Goal: Task Accomplishment & Management: Manage account settings

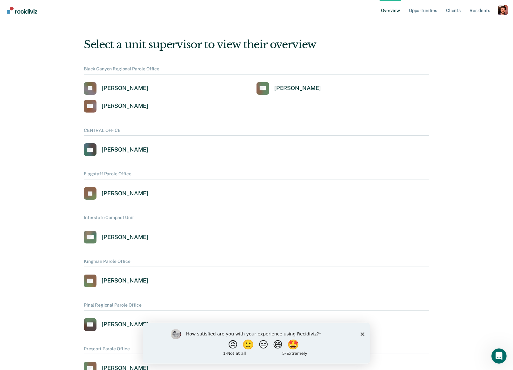
click at [504, 10] on div "Profile dropdown button" at bounding box center [502, 10] width 10 height 10
click at [468, 29] on link "Profile" at bounding box center [476, 28] width 41 height 5
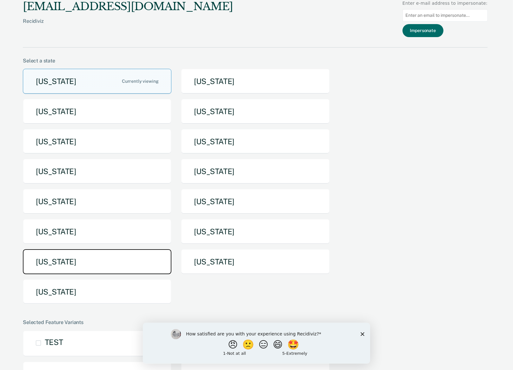
click at [119, 254] on button "[US_STATE]" at bounding box center [97, 261] width 148 height 25
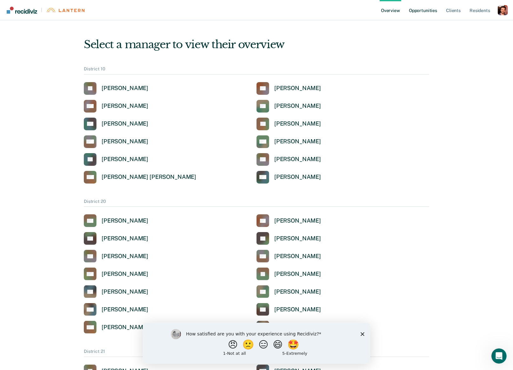
click at [424, 15] on link "Opportunities" at bounding box center [422, 10] width 31 height 20
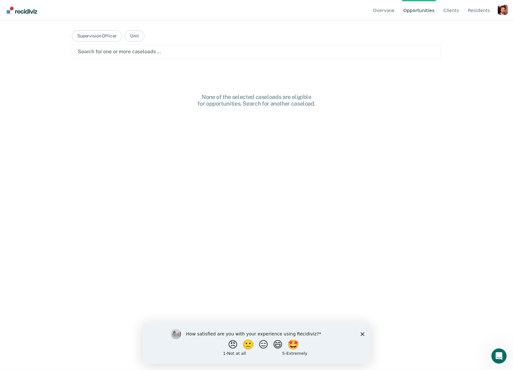
click at [146, 33] on main "Supervision Officer Unit Search for one or more caseloads … None of the selecte…" at bounding box center [256, 187] width 384 height 335
click at [143, 33] on main "Supervision Officer Unit Search for one or more caseloads … None of the selecte…" at bounding box center [256, 187] width 384 height 335
click at [134, 35] on button "Unit" at bounding box center [134, 35] width 19 height 11
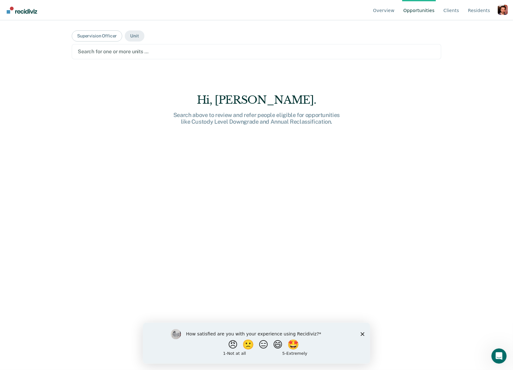
click at [115, 51] on div at bounding box center [256, 51] width 357 height 7
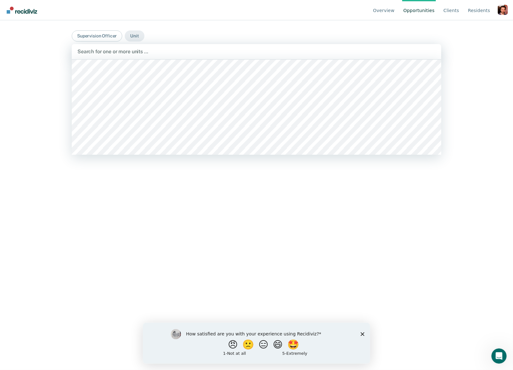
scroll to position [36, 0]
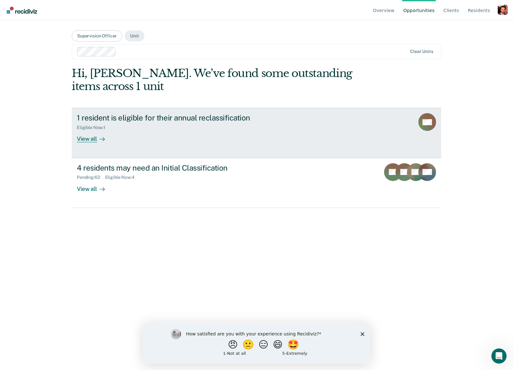
click at [88, 137] on div "View all" at bounding box center [95, 136] width 36 height 12
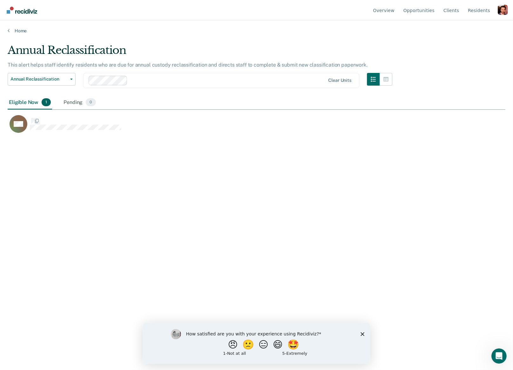
scroll to position [279, 497]
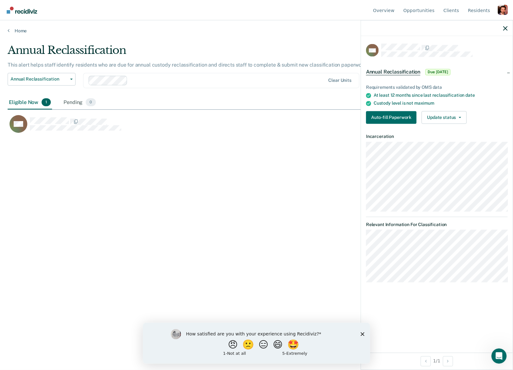
click at [501, 7] on div "Profile dropdown button" at bounding box center [502, 10] width 10 height 10
click at [461, 26] on button "Profile" at bounding box center [476, 29] width 61 height 10
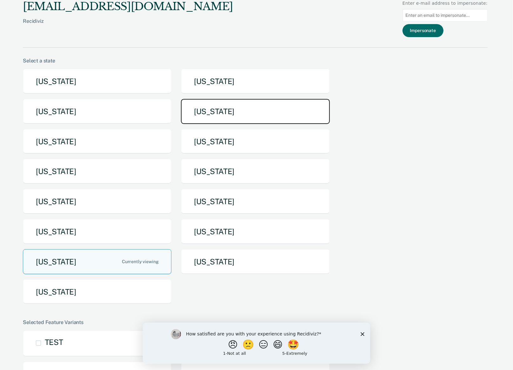
click at [232, 110] on button "[US_STATE]" at bounding box center [255, 111] width 148 height 25
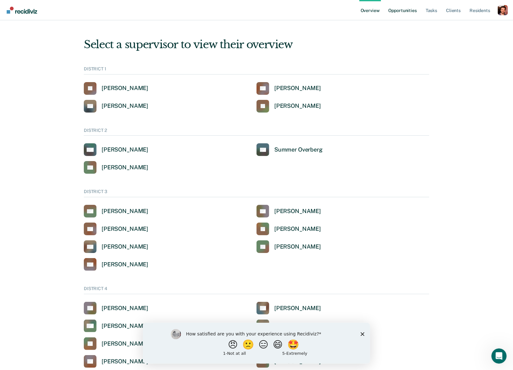
click at [410, 14] on link "Opportunities" at bounding box center [402, 10] width 31 height 20
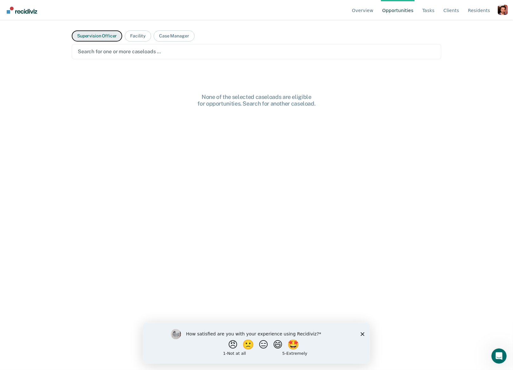
click at [91, 39] on button "Supervision Officer" at bounding box center [97, 35] width 50 height 11
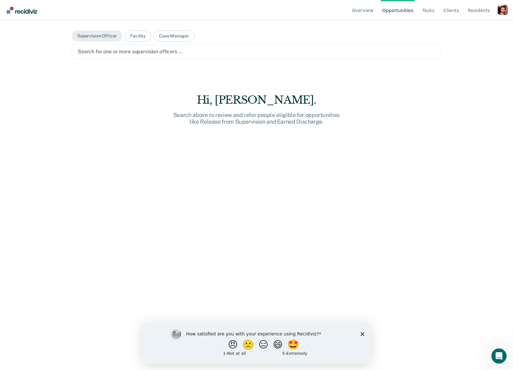
click at [101, 54] on div at bounding box center [256, 51] width 357 height 7
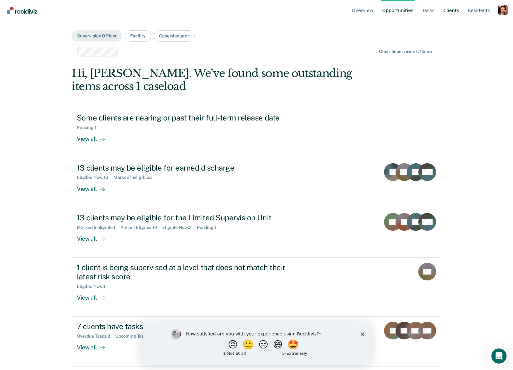
click at [451, 11] on link "Client s" at bounding box center [451, 10] width 18 height 20
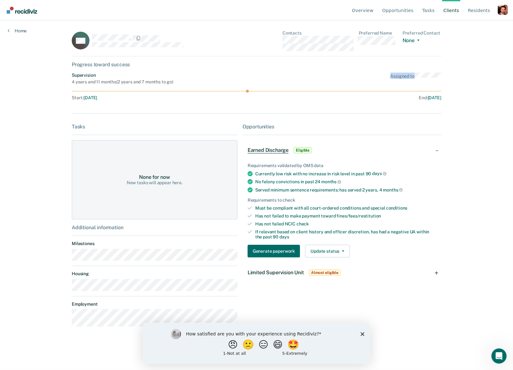
drag, startPoint x: 390, startPoint y: 76, endPoint x: 452, endPoint y: 75, distance: 62.2
click at [452, 75] on div "Overview Opportunities Tasks Client s Resident s Profile How it works Go to Sys…" at bounding box center [256, 185] width 513 height 370
click at [409, 81] on div "Assigned to" at bounding box center [415, 79] width 51 height 12
click at [499, 11] on div "Profile dropdown button" at bounding box center [502, 10] width 10 height 10
click at [459, 28] on link "Profile" at bounding box center [470, 29] width 54 height 5
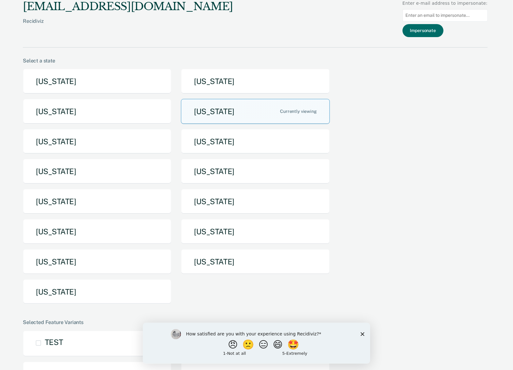
click at [448, 18] on input "Main chart and filter content" at bounding box center [444, 15] width 85 height 12
type input "[PERSON_NAME][EMAIL_ADDRESS][PERSON_NAME][DOMAIN_NAME][US_STATE]"
click at [427, 31] on button "Impersonate" at bounding box center [422, 30] width 41 height 13
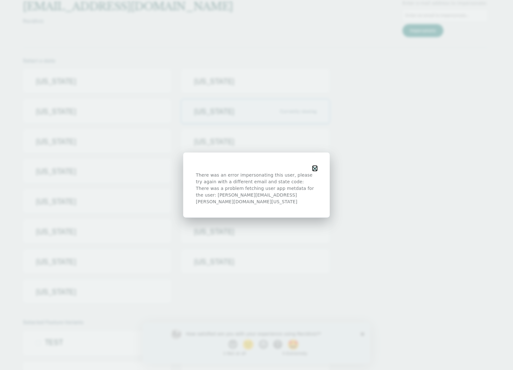
click at [314, 171] on icon "button" at bounding box center [314, 169] width 4 height 4
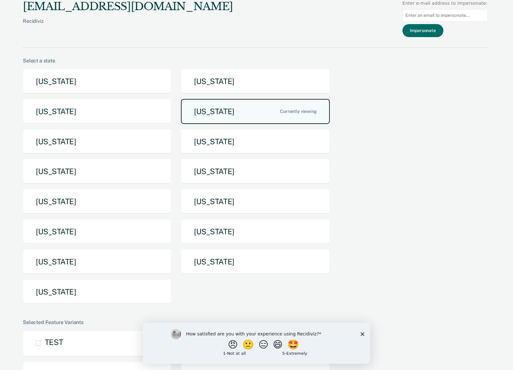
click at [285, 110] on button "[US_STATE]" at bounding box center [255, 111] width 148 height 25
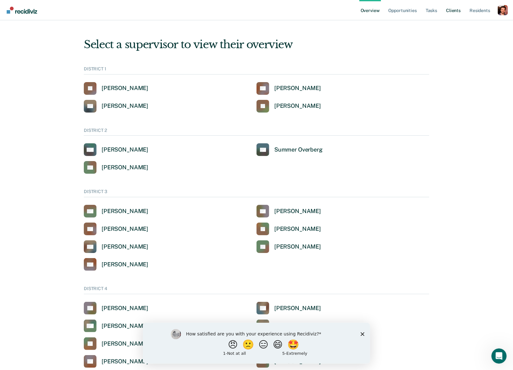
click at [450, 11] on link "Client s" at bounding box center [452, 10] width 17 height 20
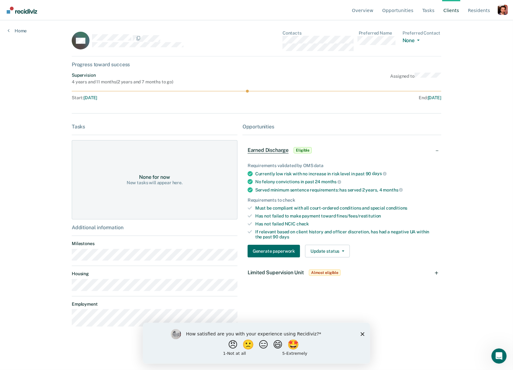
click at [497, 12] on ul "Overview Opportunities Tasks Client s Resident s" at bounding box center [423, 10] width 147 height 20
click at [502, 12] on div "Profile dropdown button" at bounding box center [502, 10] width 10 height 10
click at [470, 29] on link "Profile" at bounding box center [470, 29] width 54 height 5
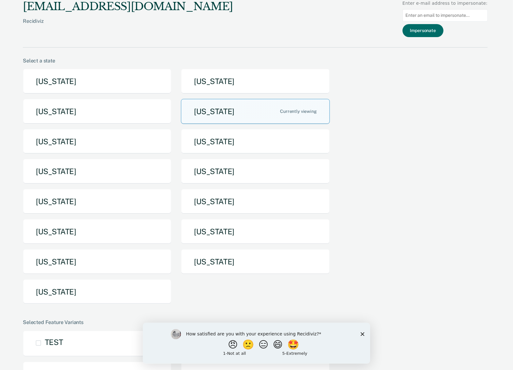
click at [460, 16] on input "Main chart and filter content" at bounding box center [444, 15] width 85 height 12
type input "[EMAIL_ADDRESS][PERSON_NAME][DOMAIN_NAME][US_STATE]"
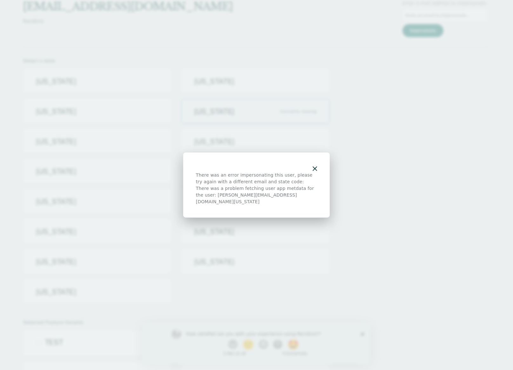
click at [312, 176] on div "There was an error impersonating this user, please try again with a different e…" at bounding box center [256, 178] width 121 height 13
click at [318, 169] on div "There was an error impersonating this user, please try again with a different e…" at bounding box center [256, 185] width 147 height 65
click at [312, 172] on div at bounding box center [256, 168] width 121 height 7
click at [315, 171] on icon "button" at bounding box center [314, 169] width 4 height 4
